Goal: Task Accomplishment & Management: Manage account settings

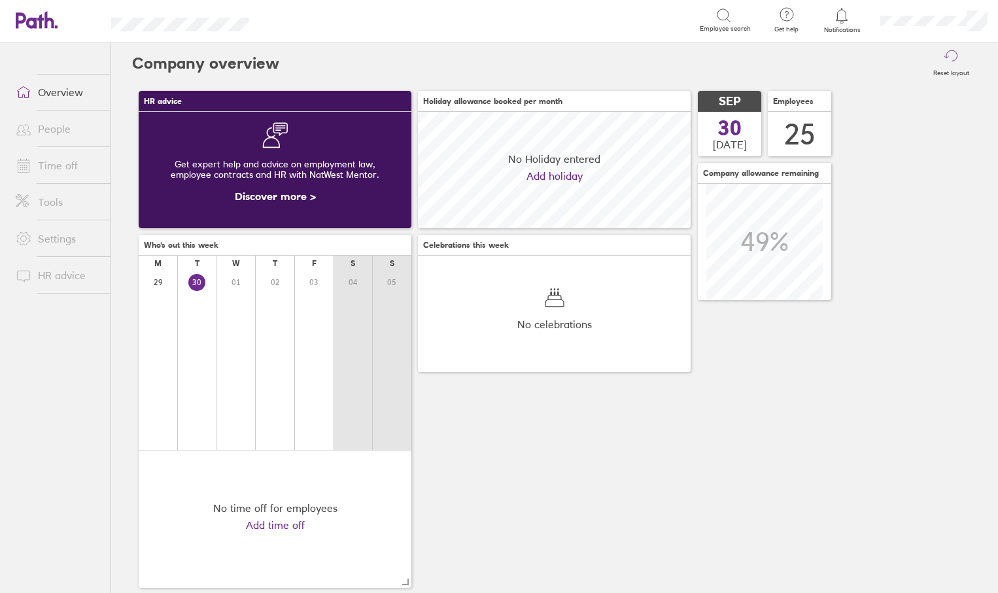
scroll to position [116, 273]
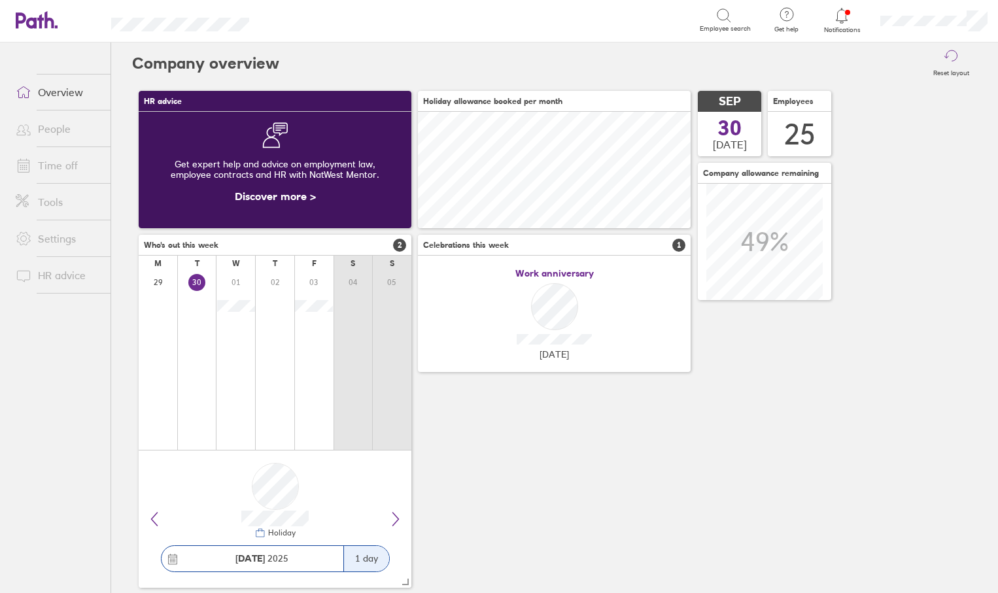
click at [85, 169] on link "Time off" at bounding box center [57, 165] width 105 height 26
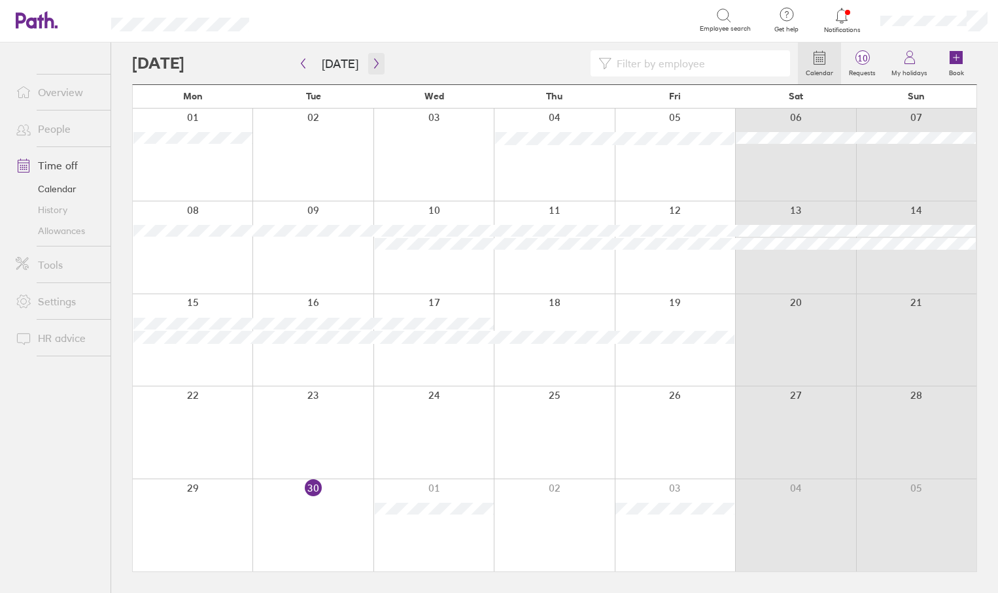
click at [372, 67] on icon "button" at bounding box center [377, 63] width 10 height 10
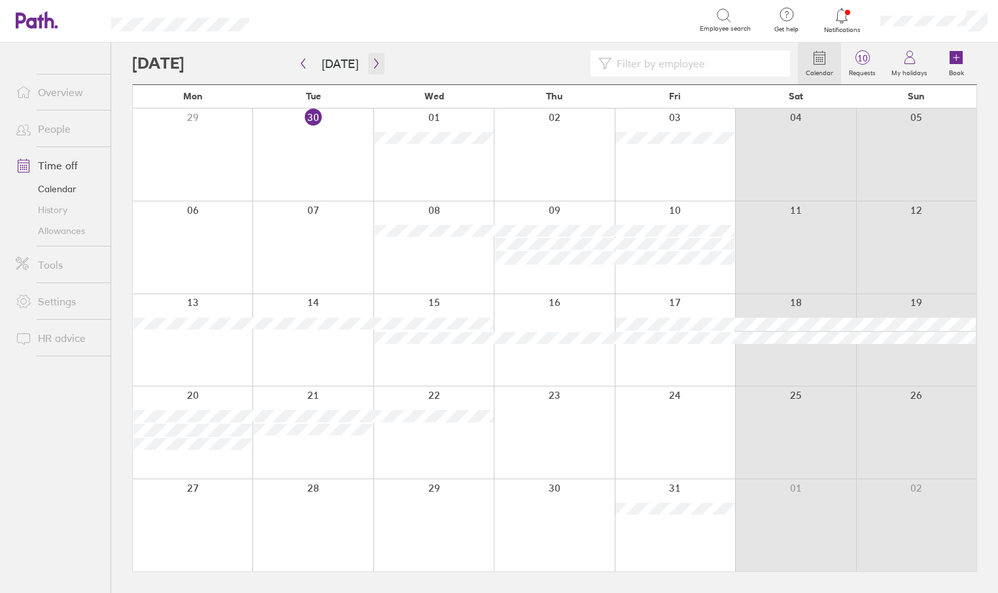
click at [378, 61] on button "button" at bounding box center [376, 64] width 16 height 22
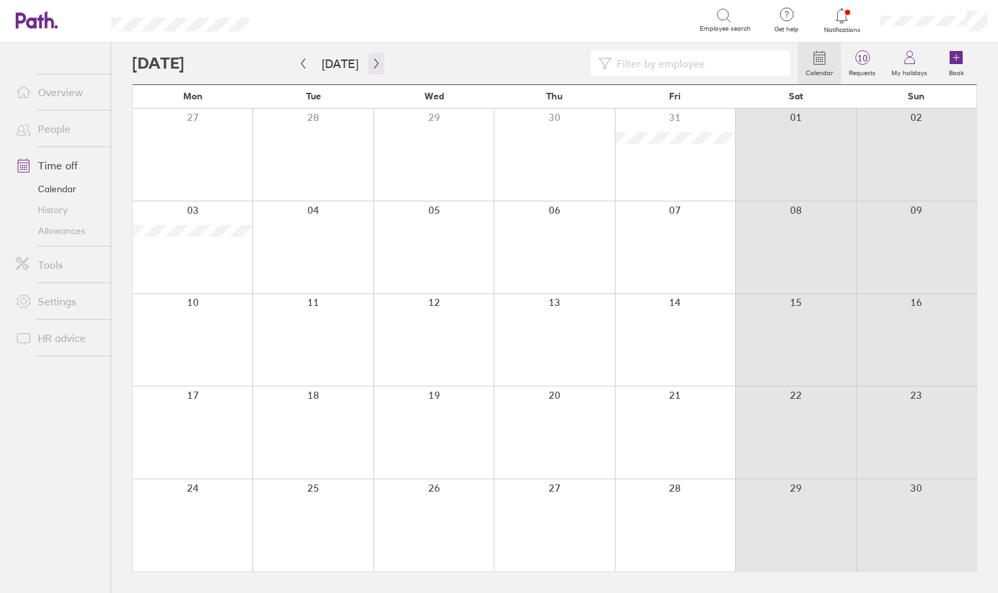
click at [369, 71] on button "button" at bounding box center [376, 64] width 16 height 22
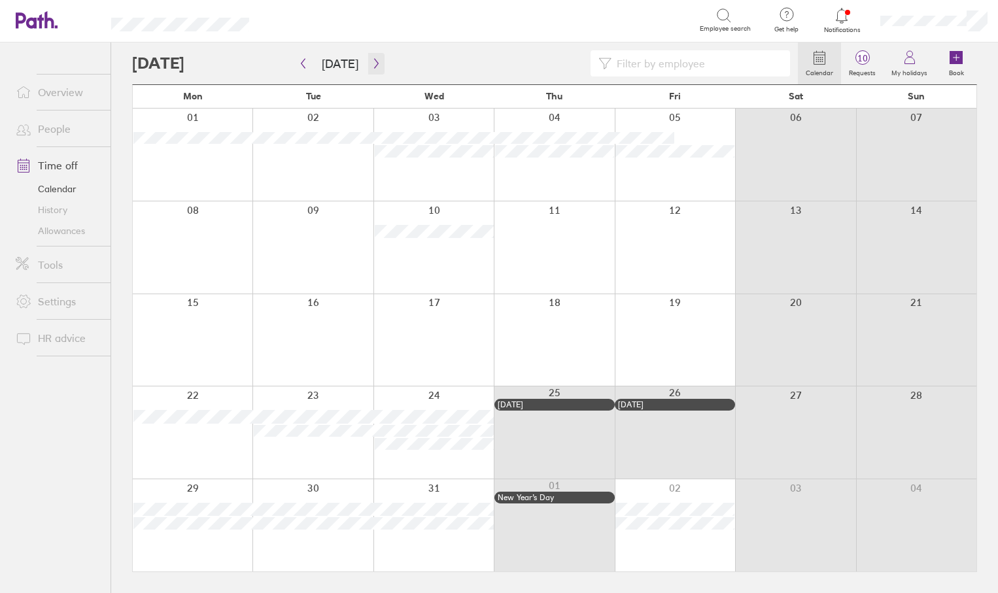
click at [368, 53] on button "button" at bounding box center [376, 64] width 16 height 22
